Goal: Information Seeking & Learning: Learn about a topic

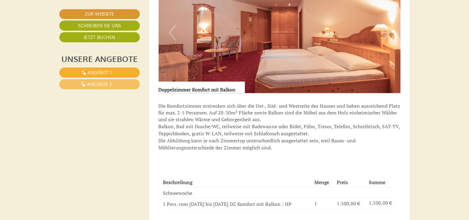
scroll to position [443, 0]
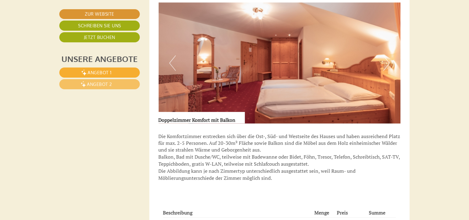
click at [389, 64] on button "Next" at bounding box center [386, 63] width 6 height 15
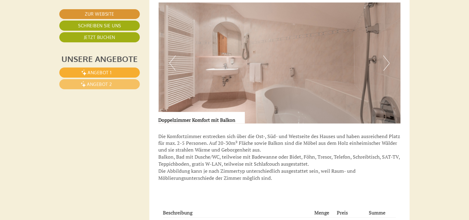
click at [389, 64] on button "Next" at bounding box center [386, 63] width 6 height 15
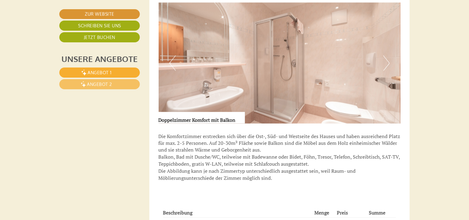
click at [389, 64] on button "Next" at bounding box center [386, 63] width 6 height 15
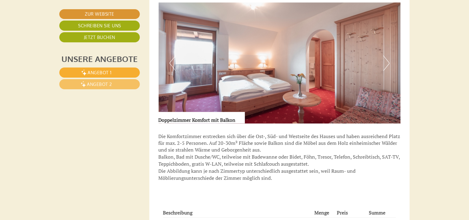
click at [389, 64] on button "Next" at bounding box center [386, 63] width 6 height 15
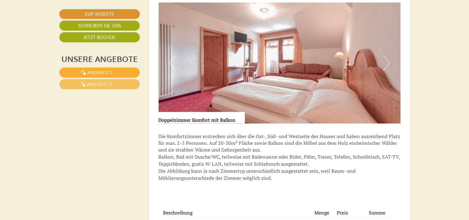
click at [389, 64] on button "Next" at bounding box center [386, 63] width 6 height 15
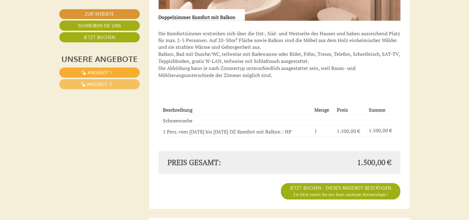
scroll to position [565, 0]
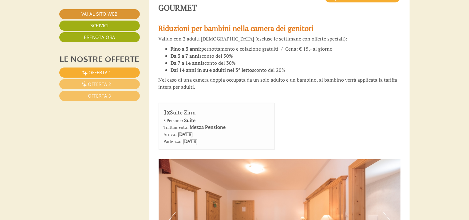
scroll to position [369, 0]
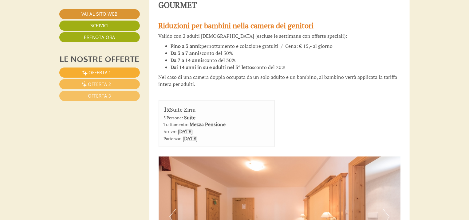
click at [113, 83] on link "Offerta 2" at bounding box center [99, 84] width 81 height 10
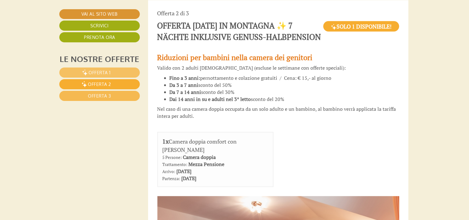
click at [108, 98] on span "Offerta 3" at bounding box center [99, 95] width 23 height 5
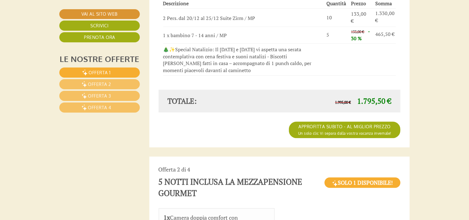
scroll to position [639, 0]
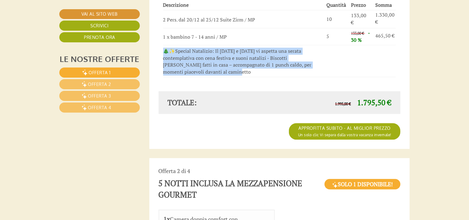
drag, startPoint x: 200, startPoint y: 85, endPoint x: 166, endPoint y: 61, distance: 41.4
click at [166, 61] on td "🎄✨Special Natalizio: Il 24 e 25 dicembre vi aspetta una serata contemplativa co…" at bounding box center [243, 61] width 161 height 32
copy td "🎄✨Special Natalizio: Il 24 e 25 dicembre vi aspetta una serata contemplativa co…"
